Goal: Task Accomplishment & Management: Complete application form

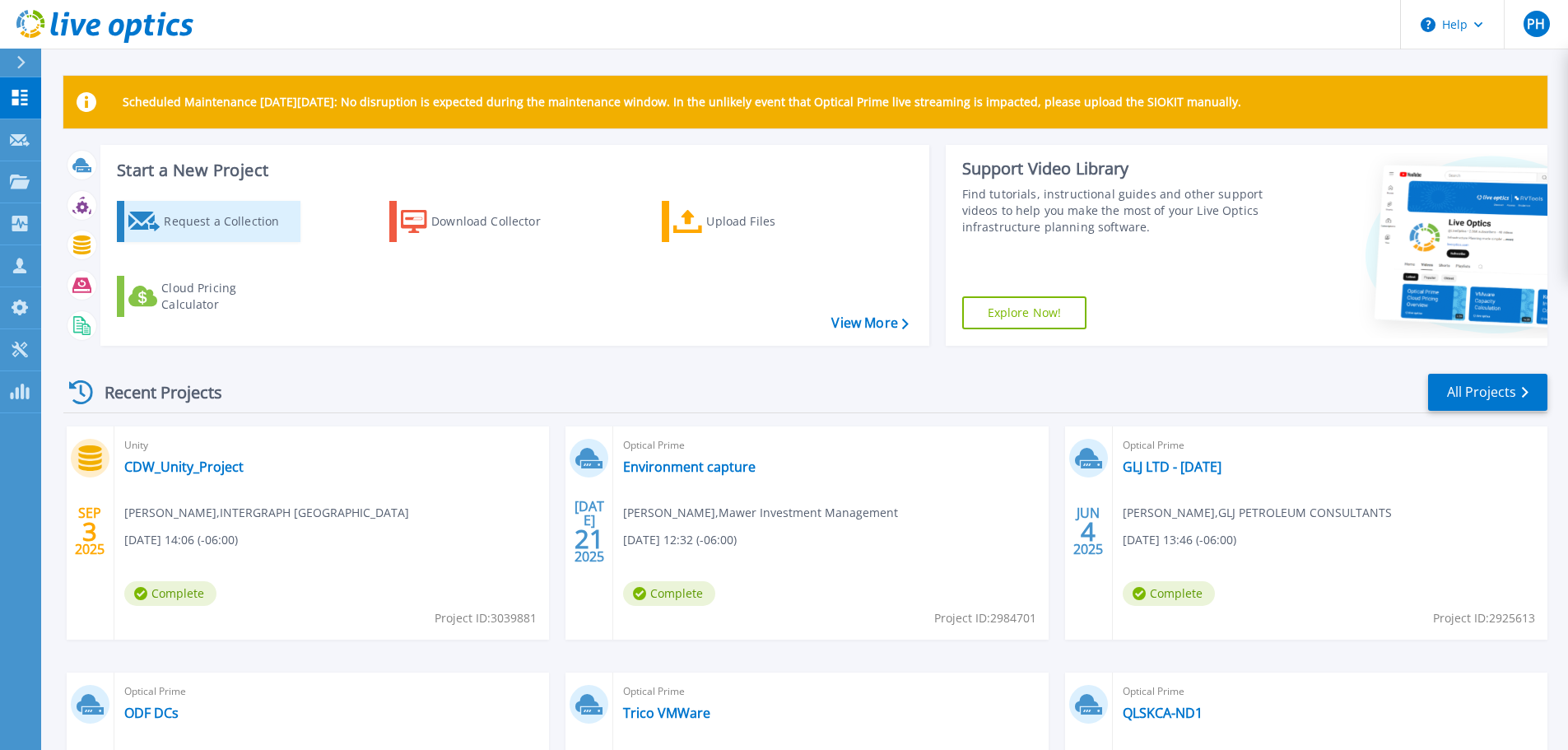
click at [217, 225] on div "Request a Collection" at bounding box center [230, 221] width 132 height 33
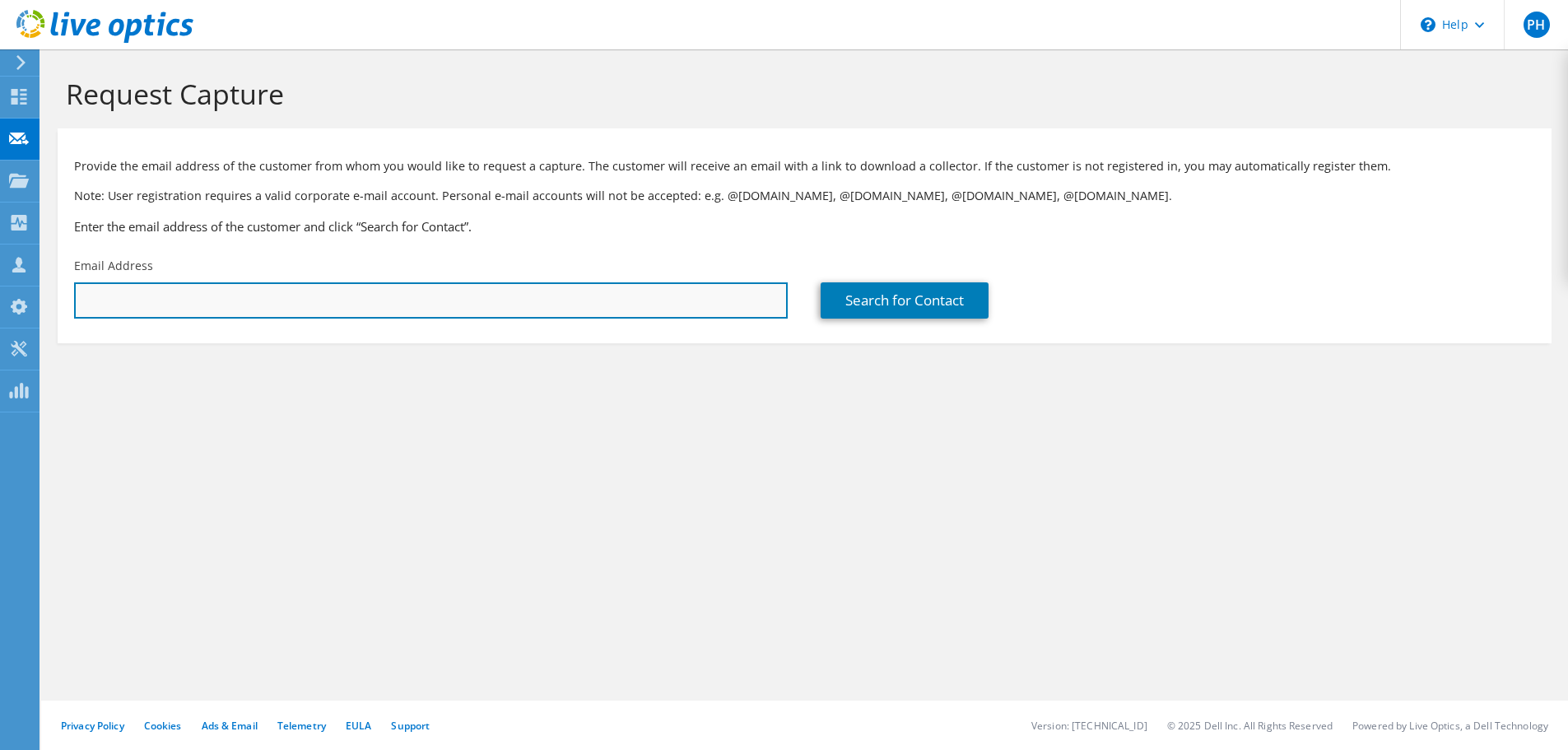
click at [161, 312] on input "text" at bounding box center [430, 301] width 714 height 36
paste input ""[PERSON_NAME]" <[PERSON_NAME][EMAIL_ADDRESS][PERSON_NAME][DOMAIN_NAME]>"
drag, startPoint x: 208, startPoint y: 301, endPoint x: 78, endPoint y: 298, distance: 130.0
click at [78, 298] on input ""[PERSON_NAME]" <[PERSON_NAME][EMAIL_ADDRESS][PERSON_NAME][DOMAIN_NAME]>" at bounding box center [430, 301] width 714 height 36
type input "[PERSON_NAME][EMAIL_ADDRESS][PERSON_NAME][DOMAIN_NAME]"
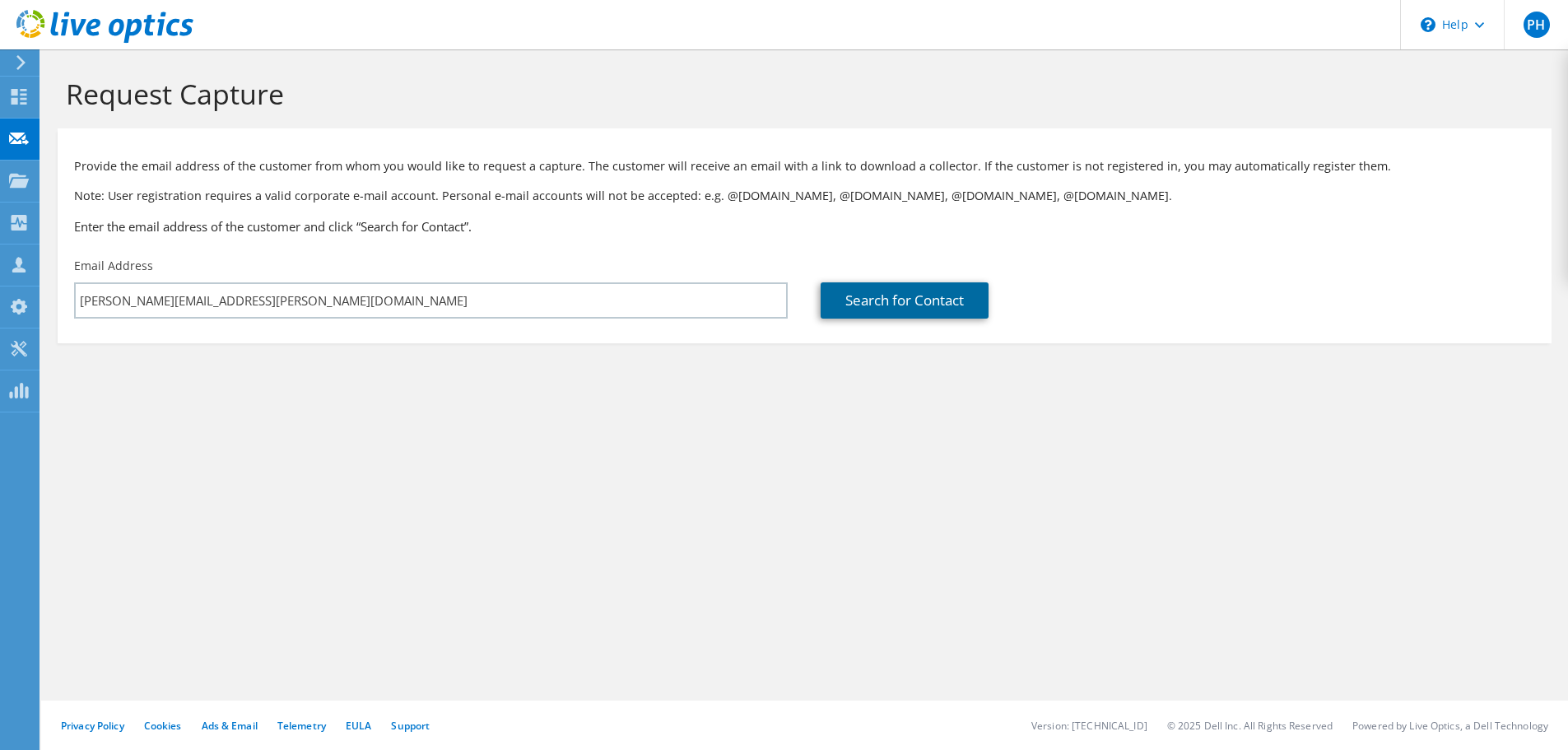
click at [880, 296] on link "Search for Contact" at bounding box center [904, 301] width 168 height 36
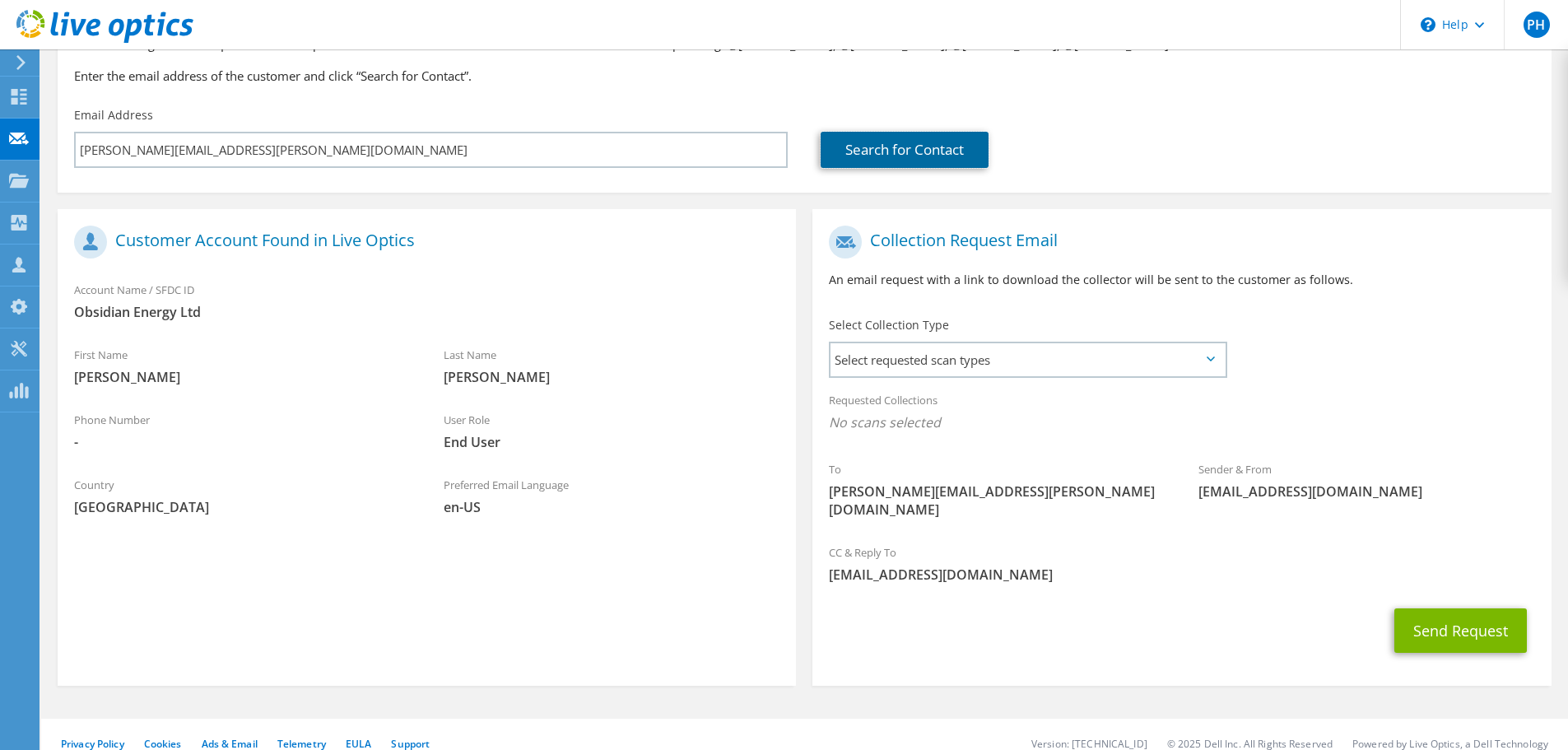
scroll to position [68, 0]
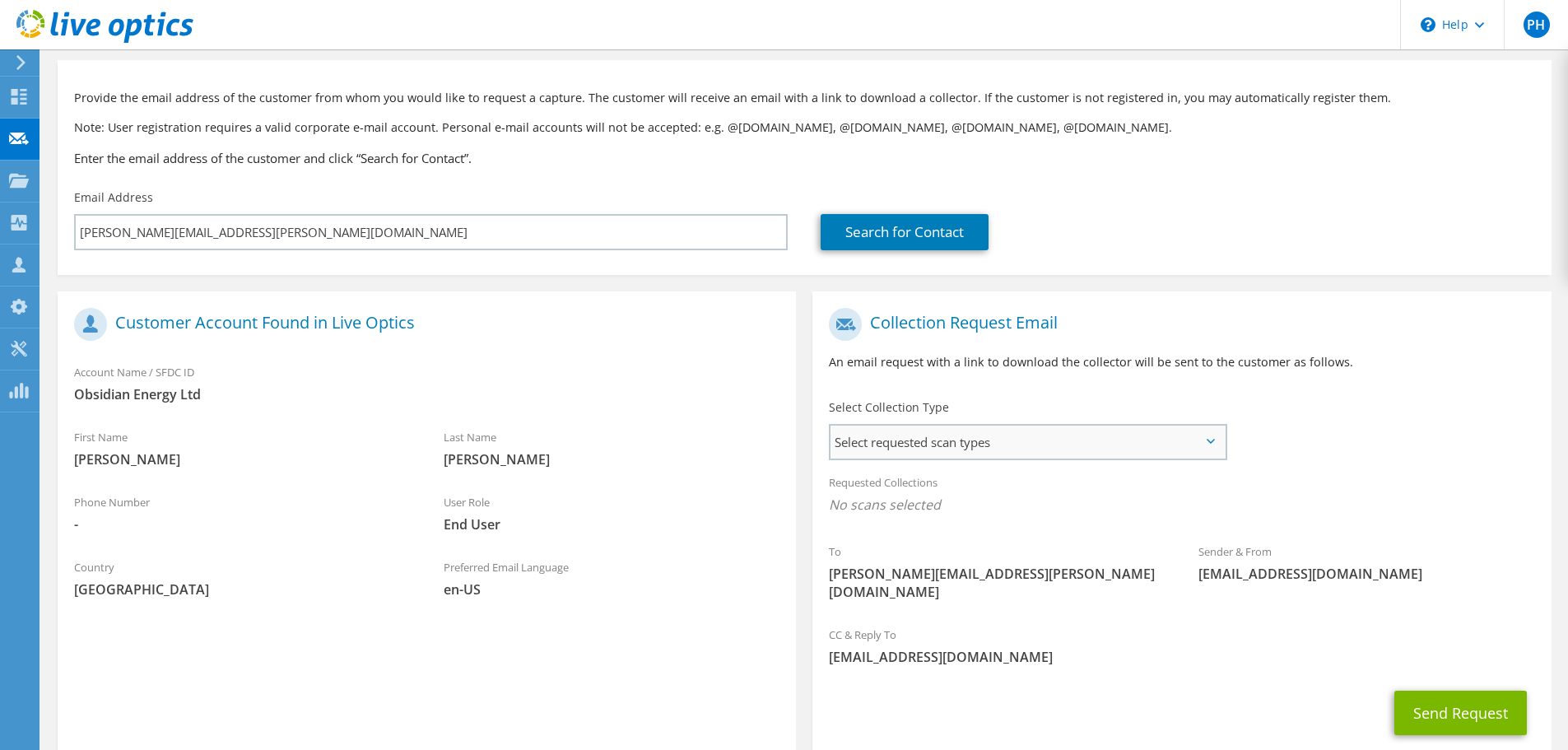
click at [1024, 446] on span "Select requested scan types" at bounding box center [1028, 442] width 394 height 33
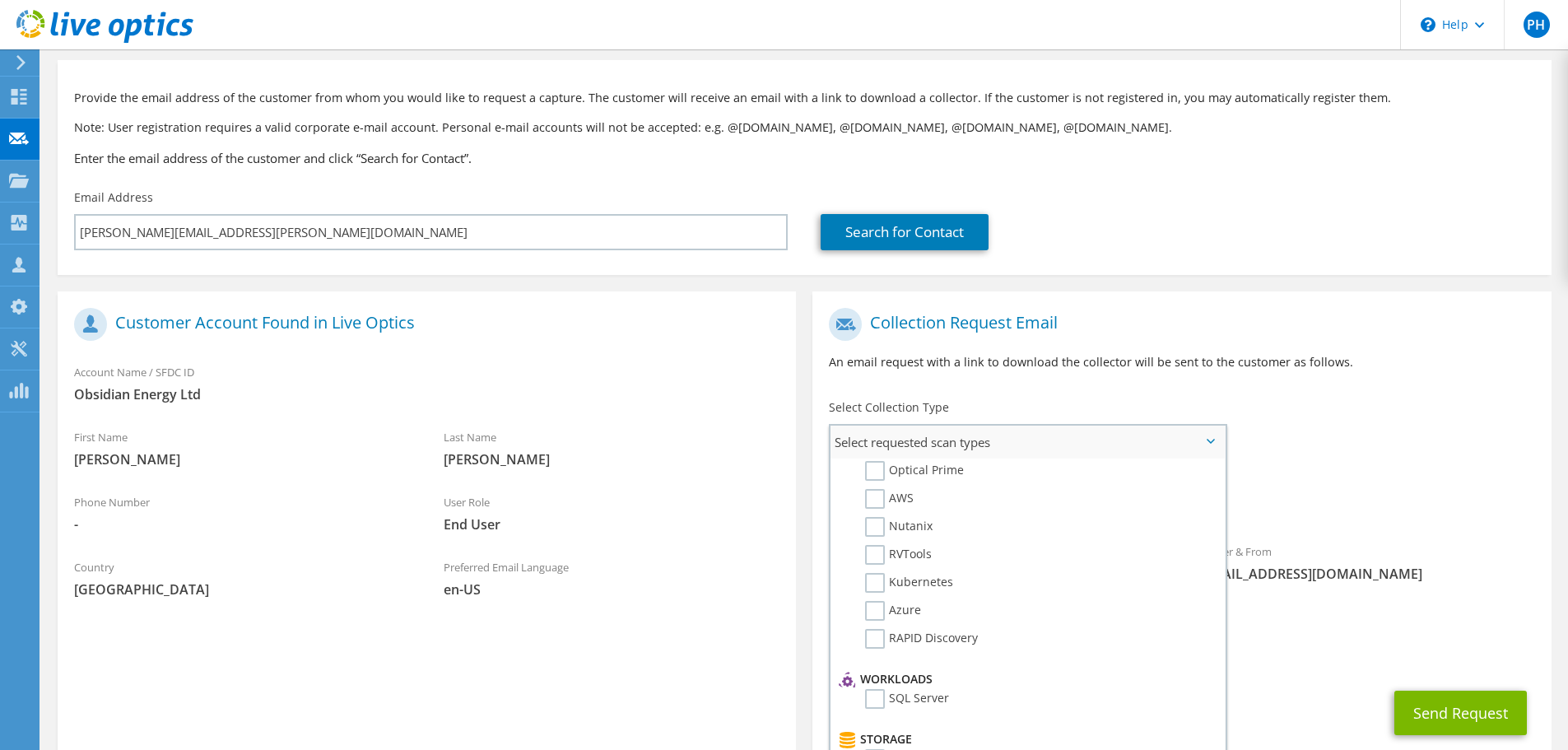
scroll to position [0, 0]
click at [878, 492] on label "Optical Prime" at bounding box center [915, 492] width 99 height 20
click at [0, 0] on input "Optical Prime" at bounding box center [0, 0] width 0 height 0
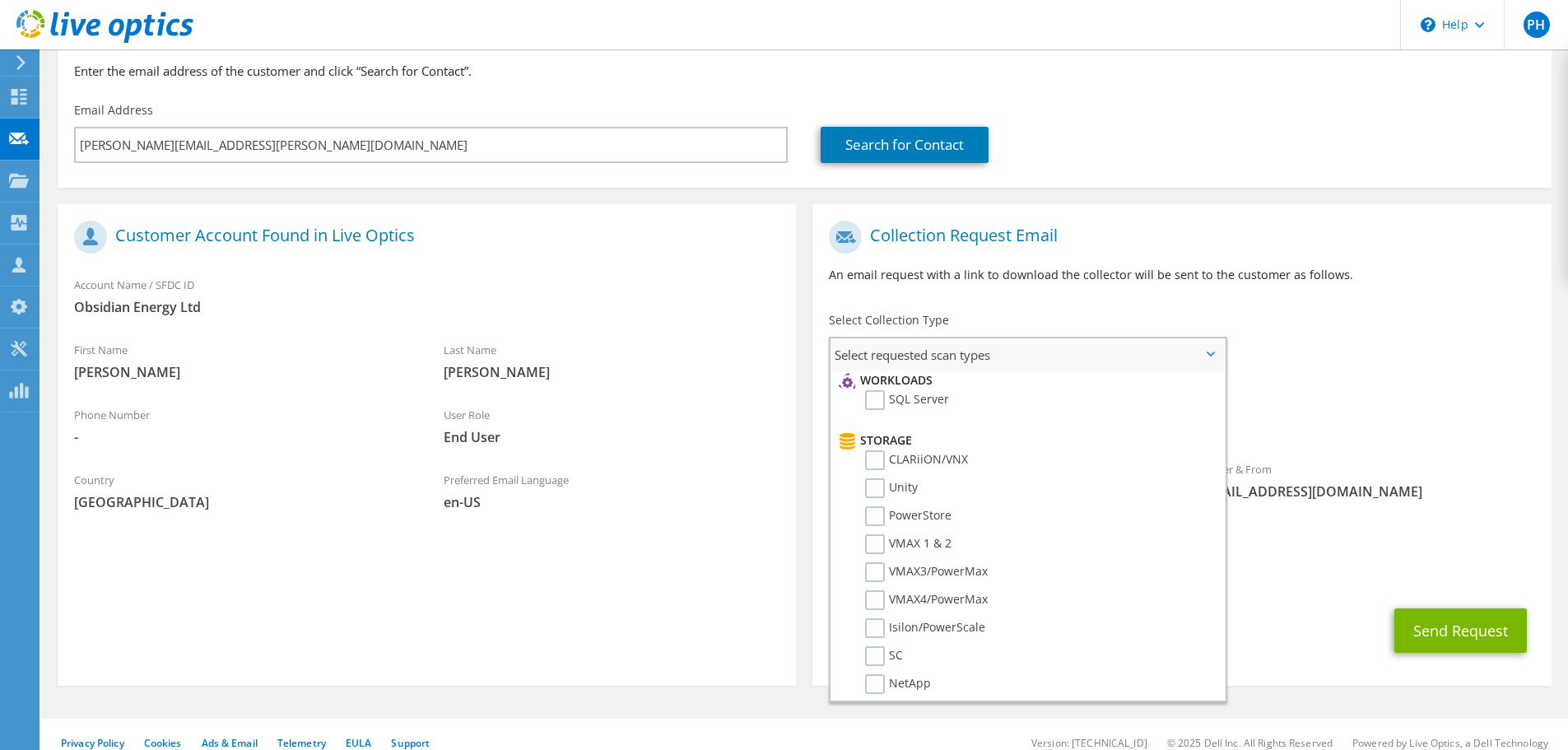
scroll to position [329, 0]
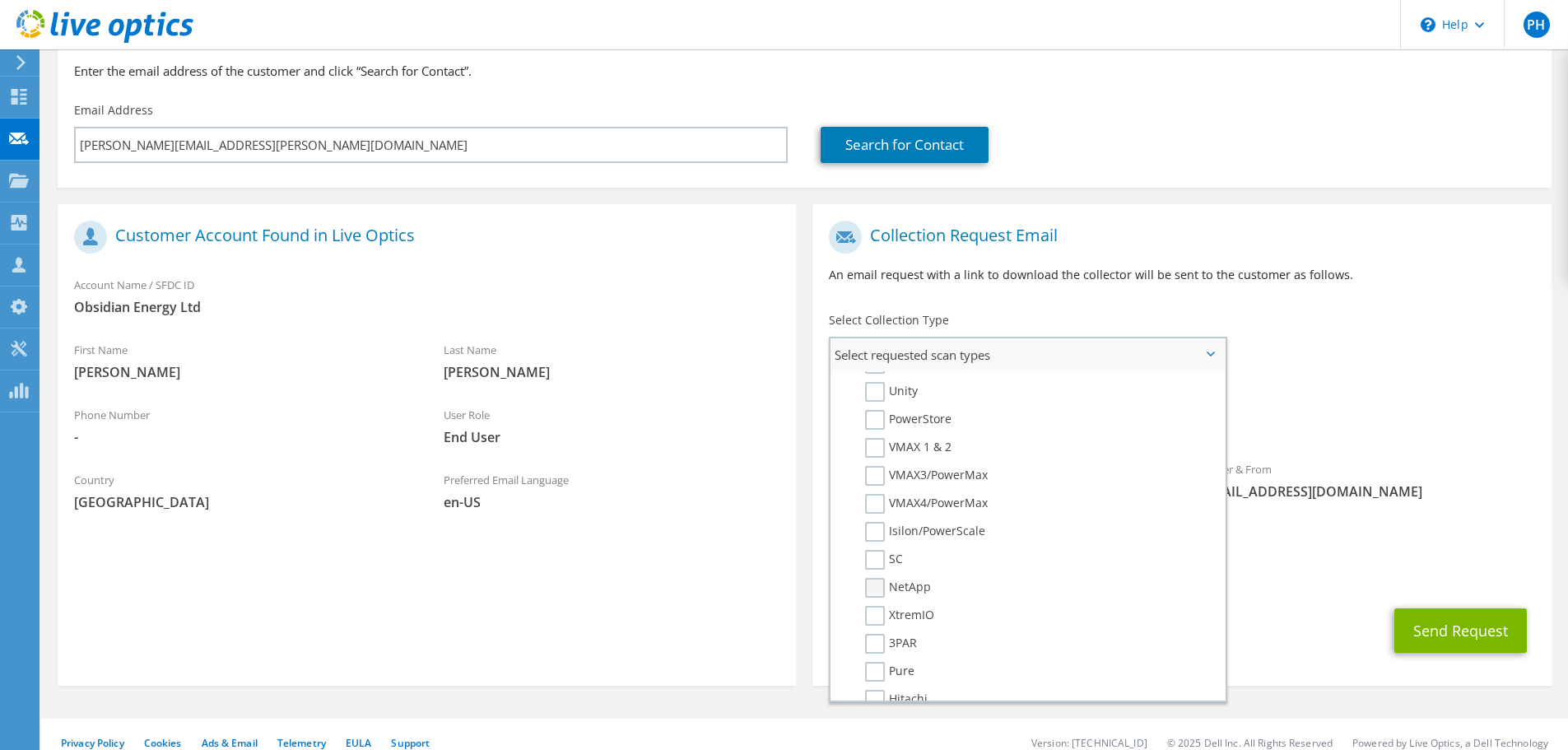
click at [873, 586] on label "NetApp" at bounding box center [898, 588] width 66 height 20
click at [0, 0] on input "NetApp" at bounding box center [0, 0] width 0 height 0
click at [877, 570] on label "Cohesity" at bounding box center [901, 569] width 71 height 20
click at [0, 0] on input "Cohesity" at bounding box center [0, 0] width 0 height 0
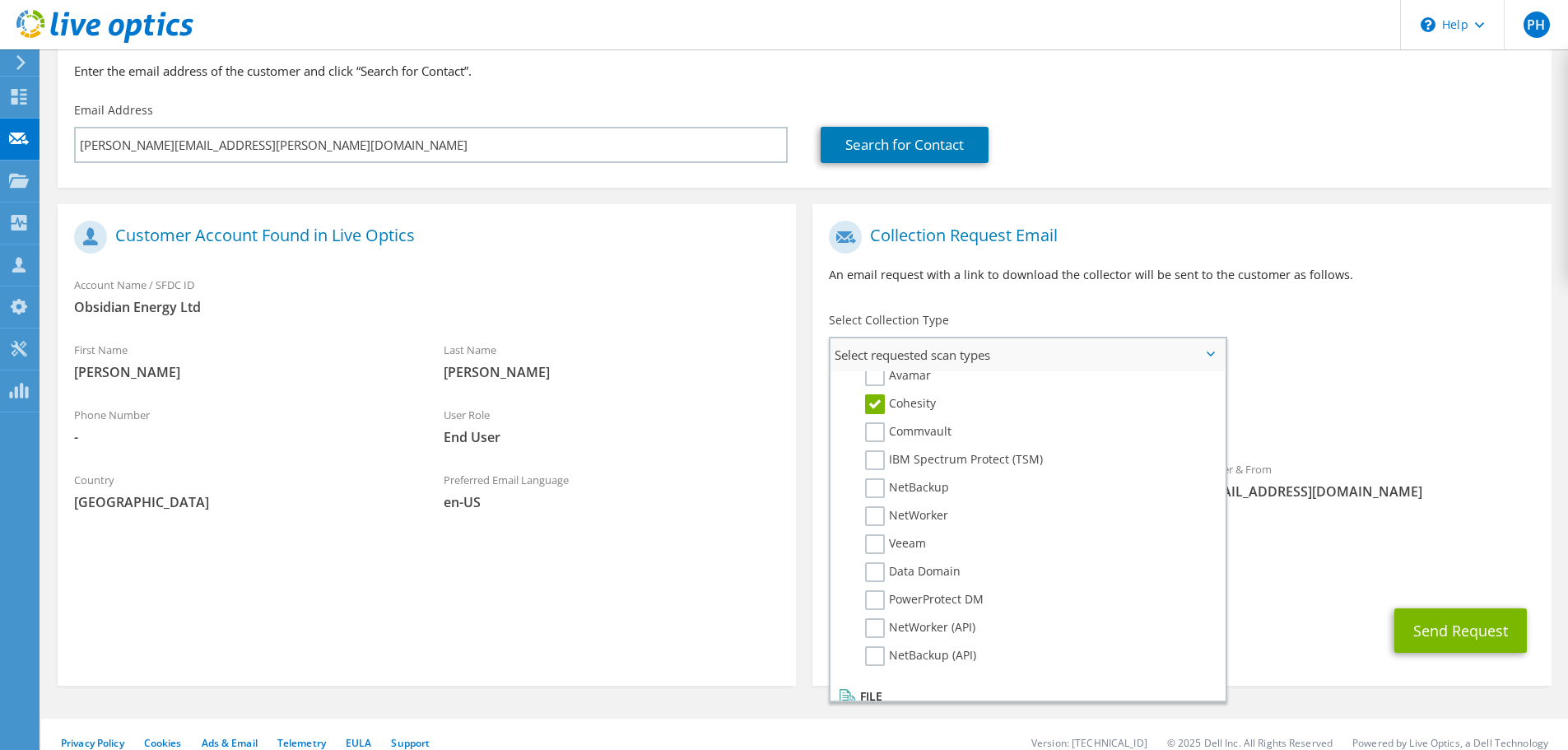
scroll to position [783, 0]
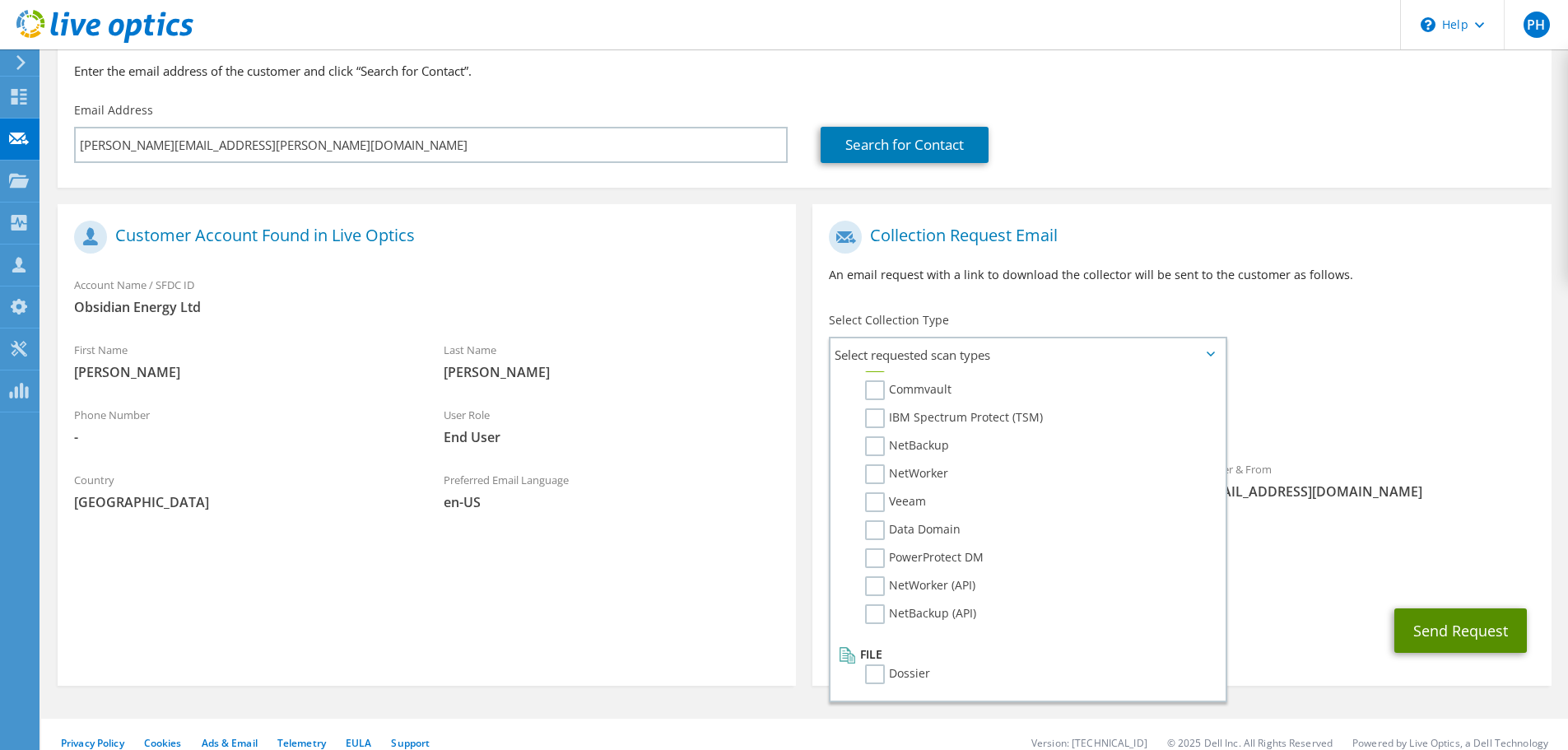
click at [1458, 617] on button "Send Request" at bounding box center [1460, 630] width 133 height 44
